Goal: Task Accomplishment & Management: Use online tool/utility

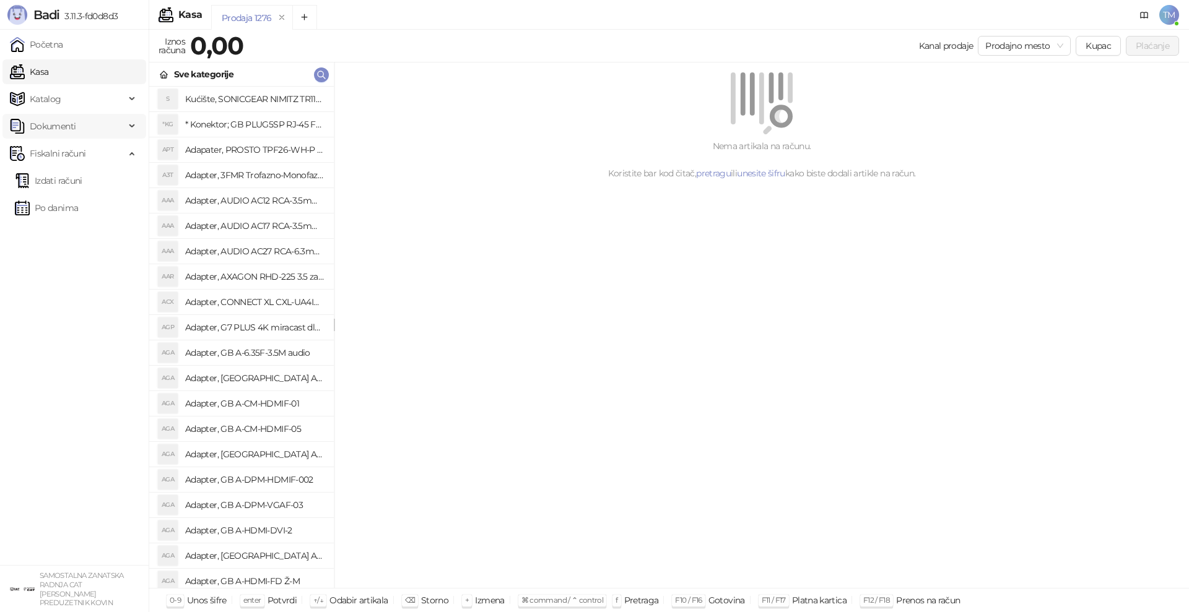
click at [75, 129] on span "Dokumenti" at bounding box center [53, 126] width 46 height 25
click at [53, 103] on span "Katalog" at bounding box center [46, 99] width 32 height 25
click at [48, 181] on link "Artikli" at bounding box center [36, 180] width 43 height 25
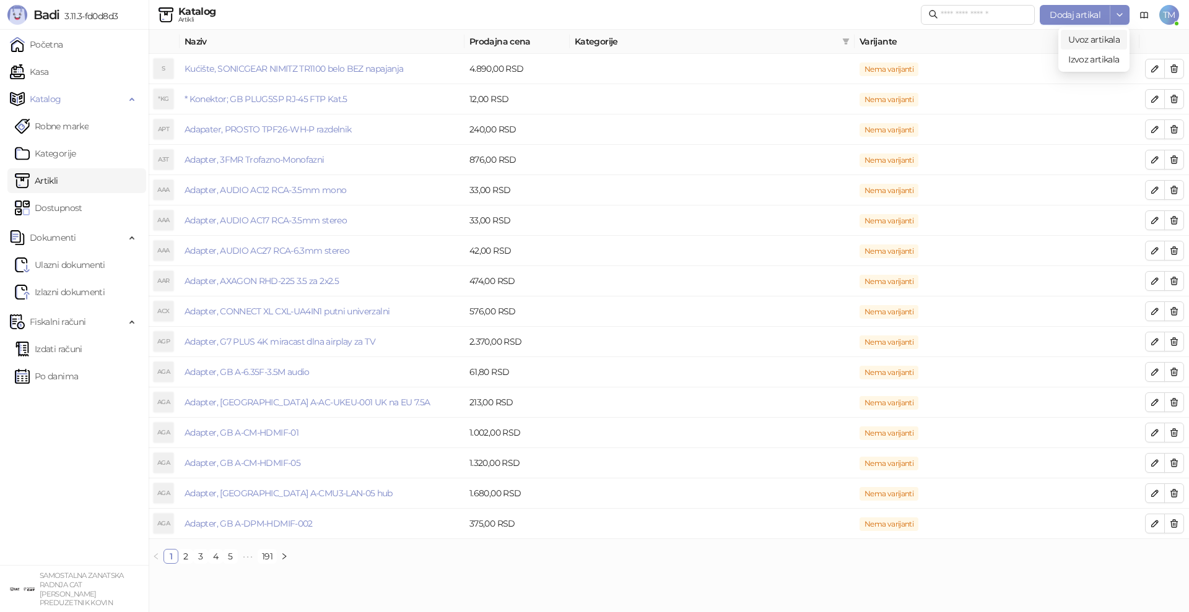
click at [1103, 38] on span "Uvoz artikala" at bounding box center [1093, 39] width 51 height 11
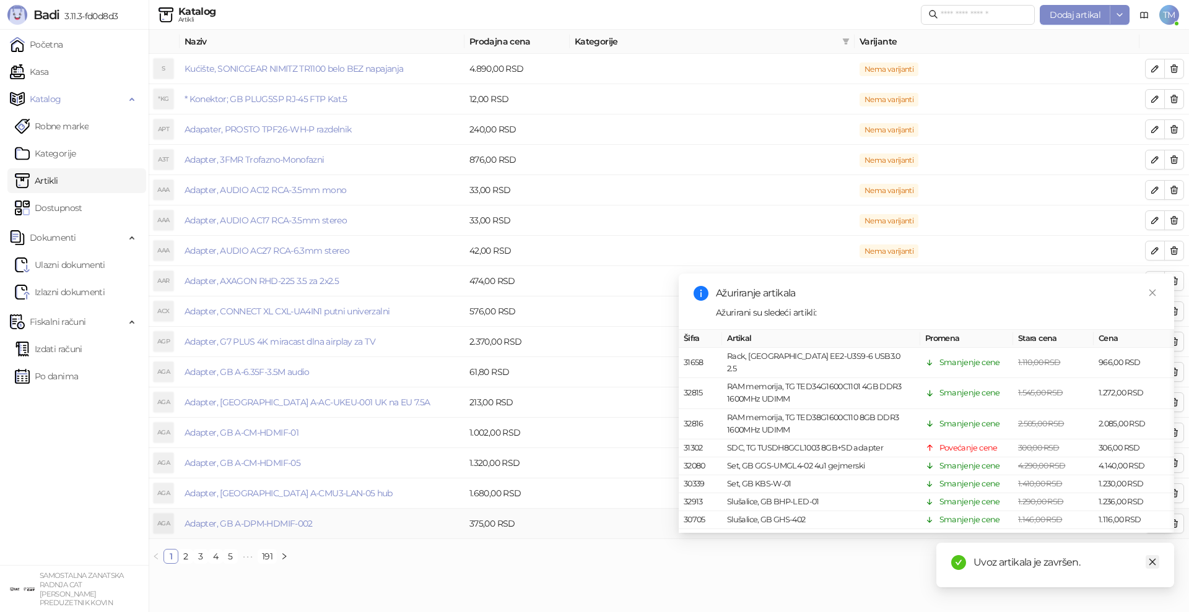
click at [1148, 565] on icon "close" at bounding box center [1152, 562] width 9 height 9
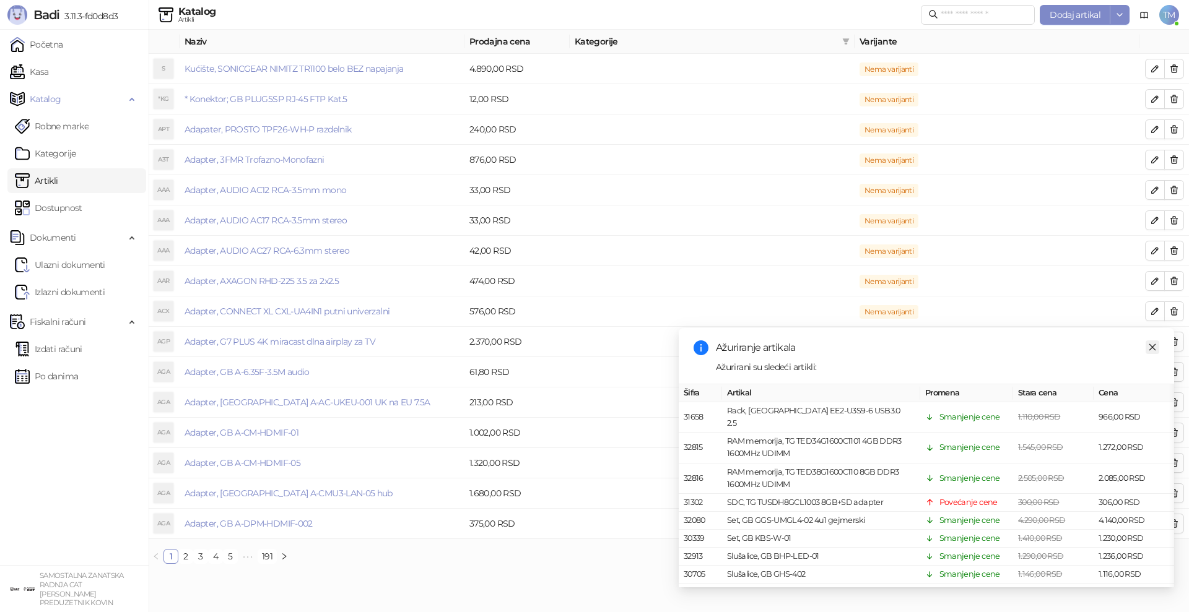
click at [1149, 343] on icon "close" at bounding box center [1152, 347] width 9 height 9
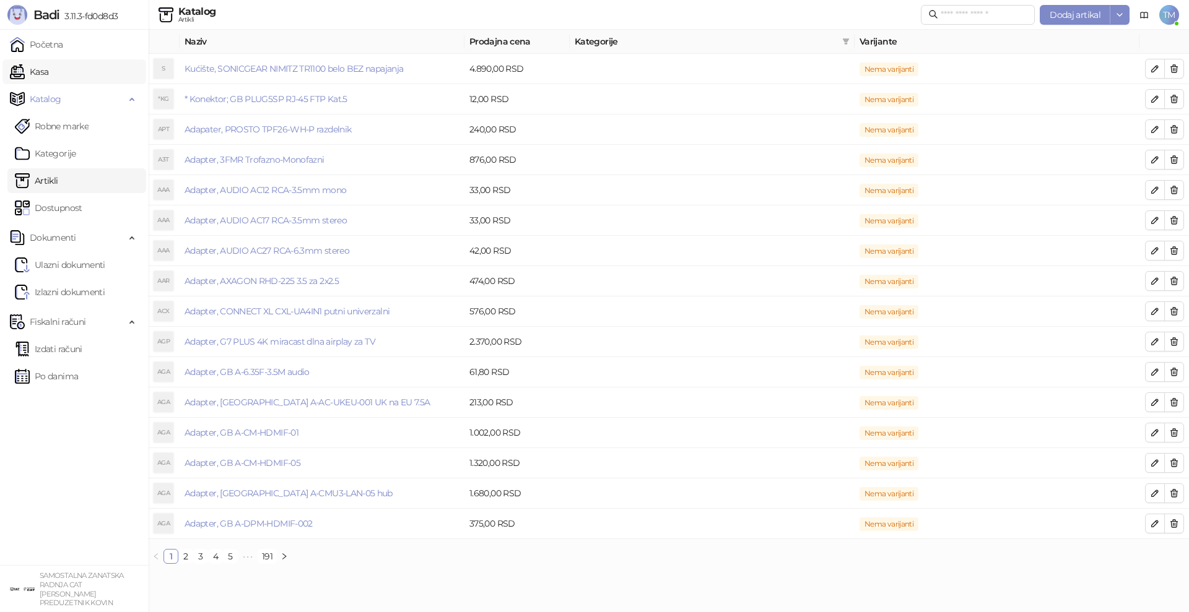
click at [28, 73] on link "Kasa" at bounding box center [29, 71] width 38 height 25
